Goal: Find specific page/section: Find specific page/section

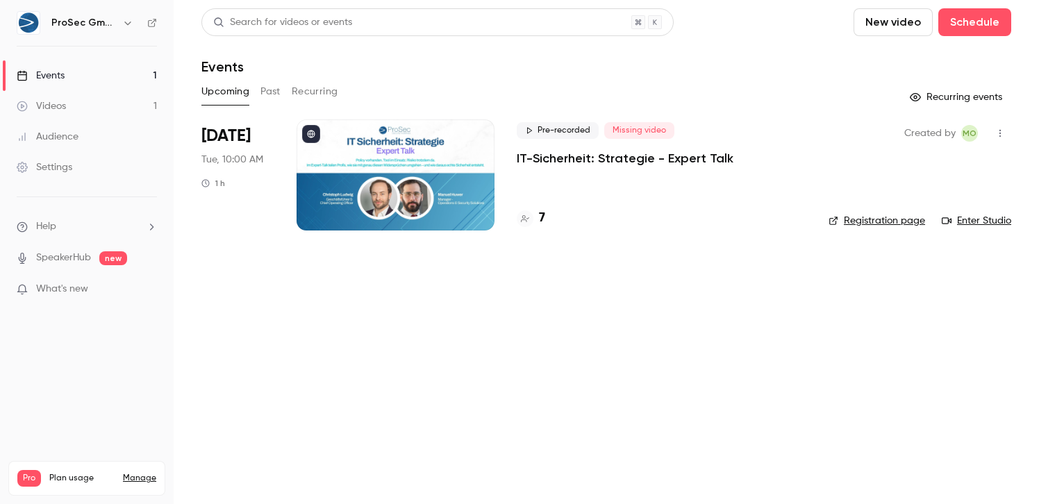
click at [404, 181] on div at bounding box center [396, 174] width 198 height 111
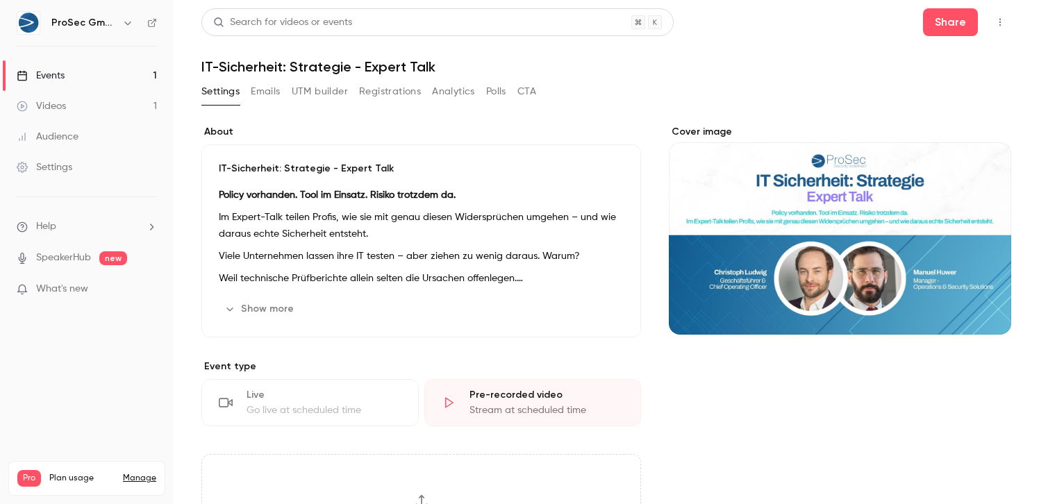
click at [372, 94] on button "Registrations" at bounding box center [390, 92] width 62 height 22
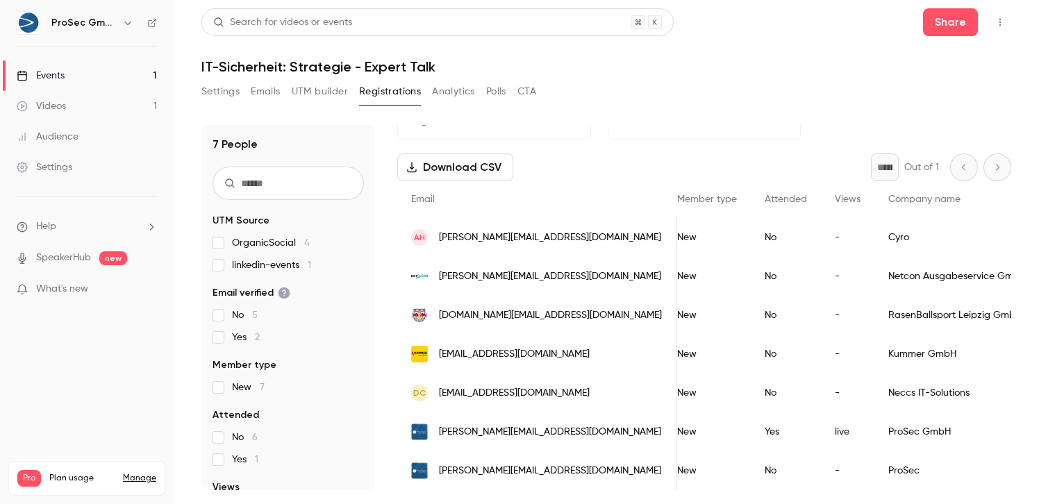
scroll to position [0, 256]
